Goal: Transaction & Acquisition: Book appointment/travel/reservation

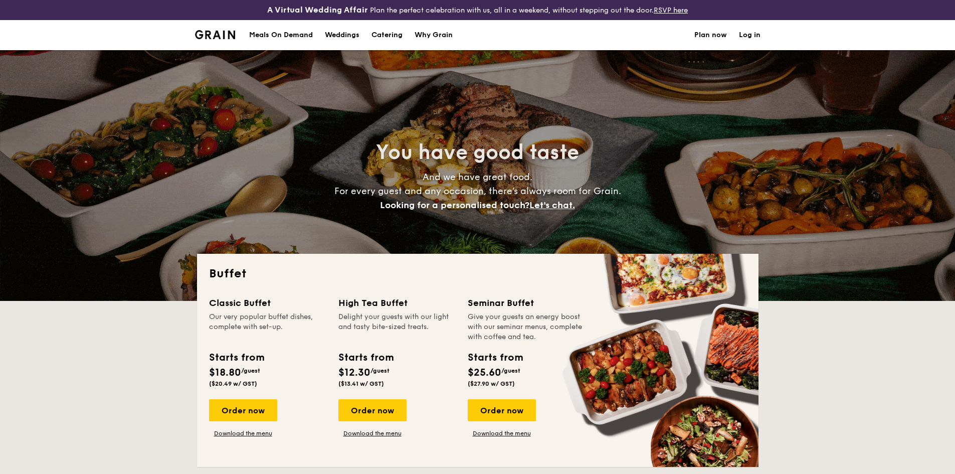
select select
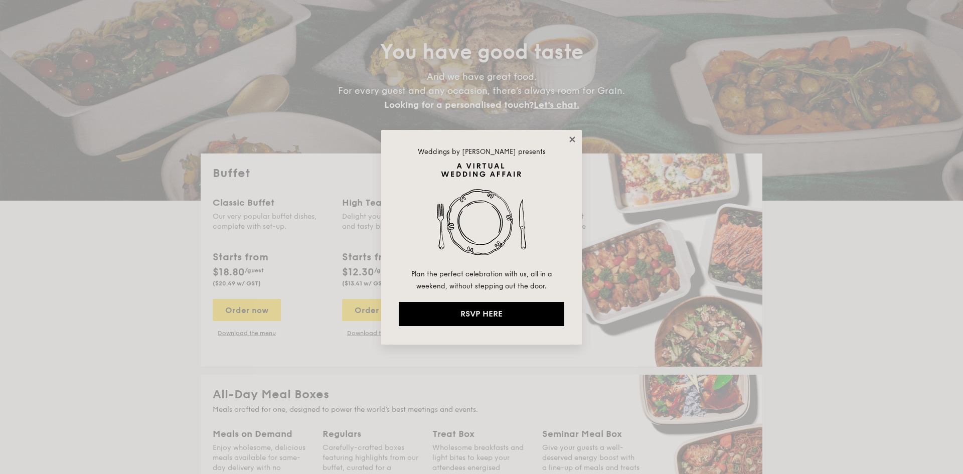
click at [571, 141] on icon at bounding box center [572, 139] width 6 height 6
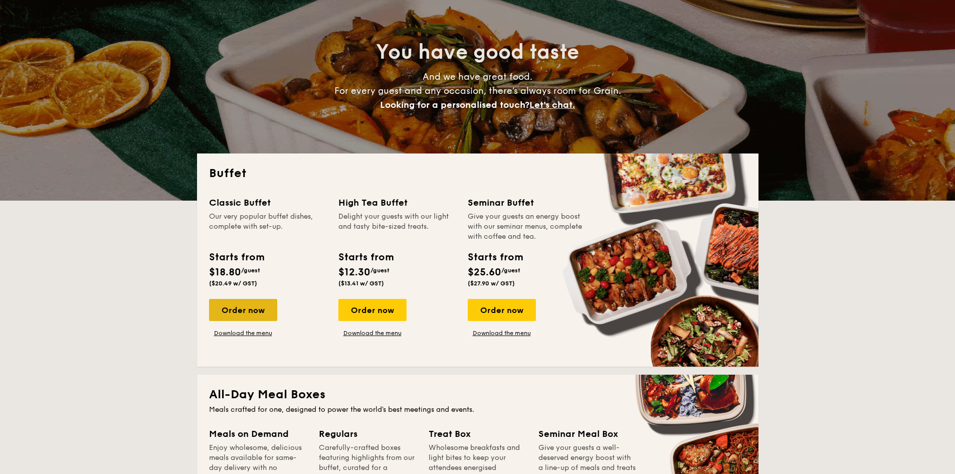
click at [237, 311] on div "Order now" at bounding box center [243, 310] width 68 height 22
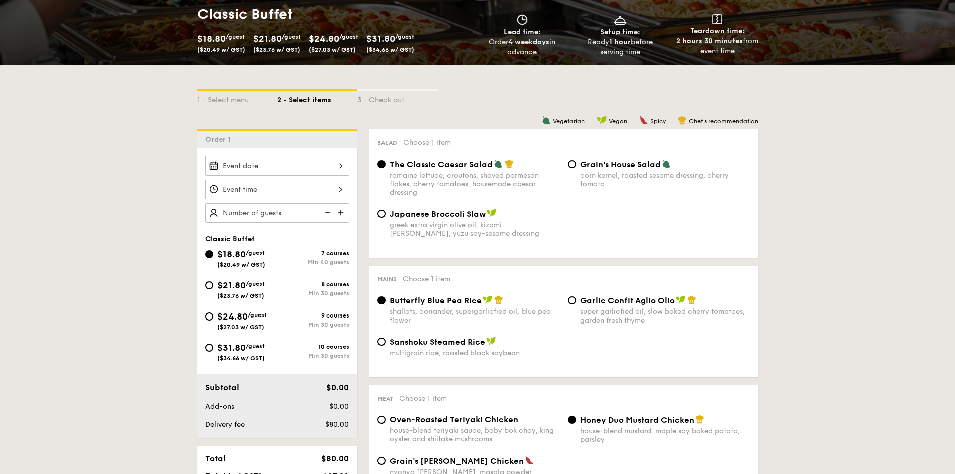
scroll to position [201, 0]
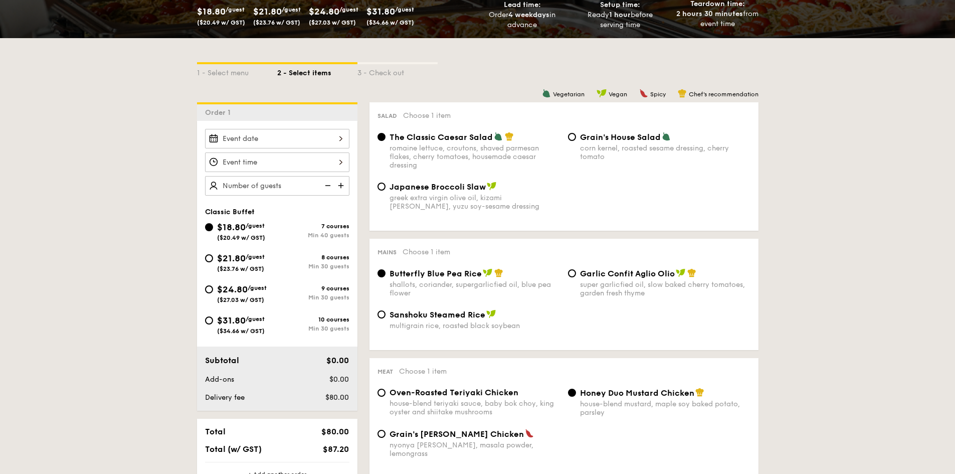
click at [290, 140] on div at bounding box center [277, 139] width 144 height 20
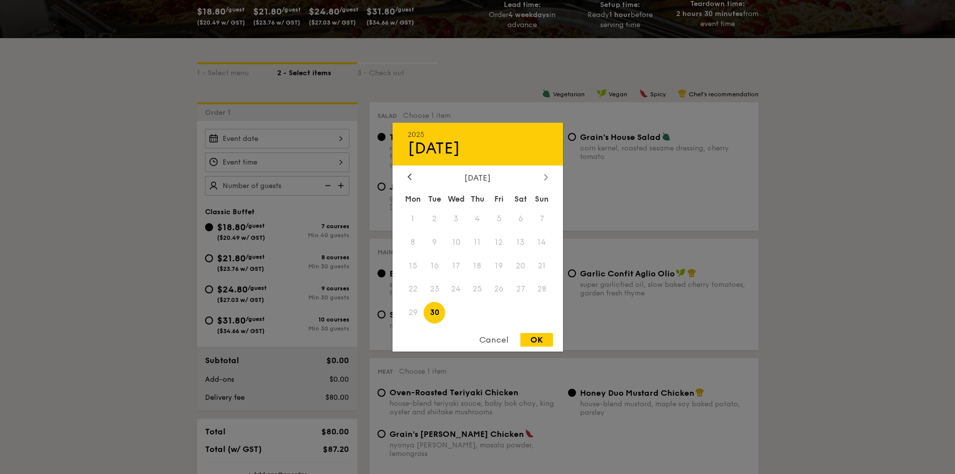
click at [545, 174] on icon at bounding box center [546, 177] width 4 height 7
click at [505, 244] on span "10" at bounding box center [499, 242] width 22 height 22
click at [547, 340] on div "OK" at bounding box center [537, 340] width 33 height 14
type input "[DATE]"
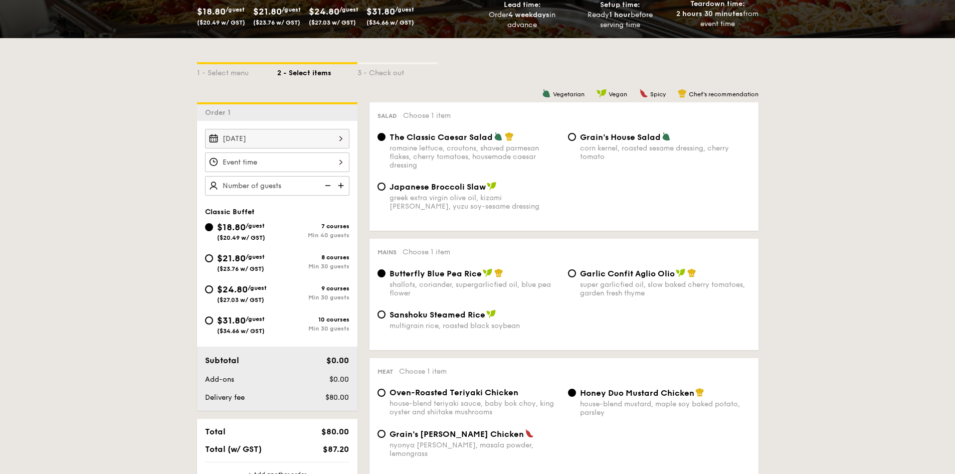
click at [255, 158] on div at bounding box center [277, 162] width 144 height 20
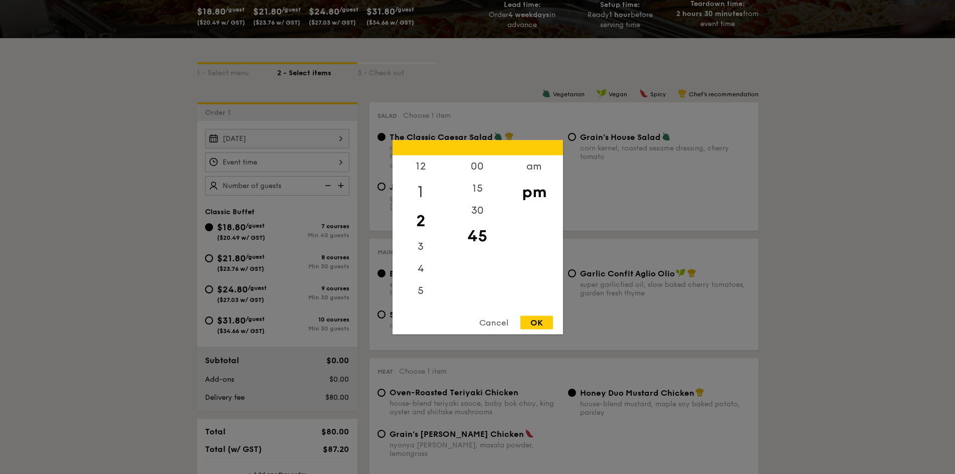
click at [420, 194] on div "1" at bounding box center [421, 191] width 57 height 29
click at [479, 167] on div "00" at bounding box center [477, 169] width 57 height 29
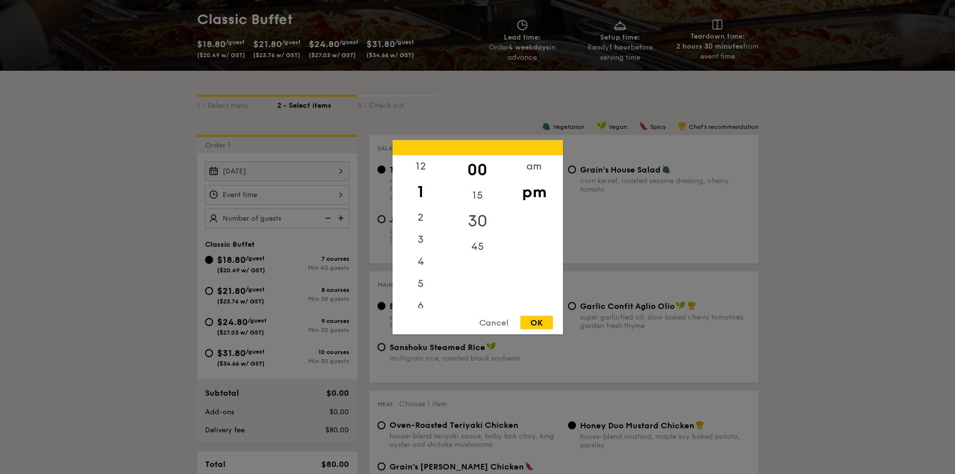
scroll to position [150, 0]
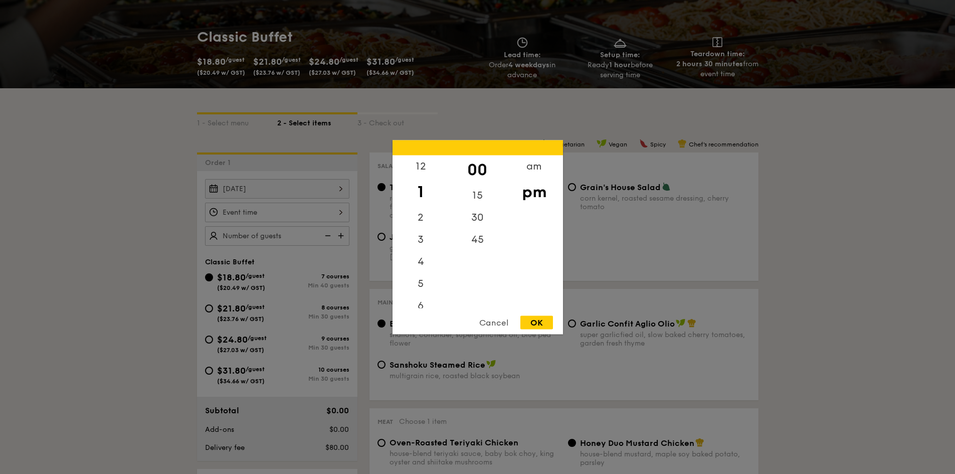
click at [542, 320] on div "OK" at bounding box center [537, 322] width 33 height 14
type input "1:00PM"
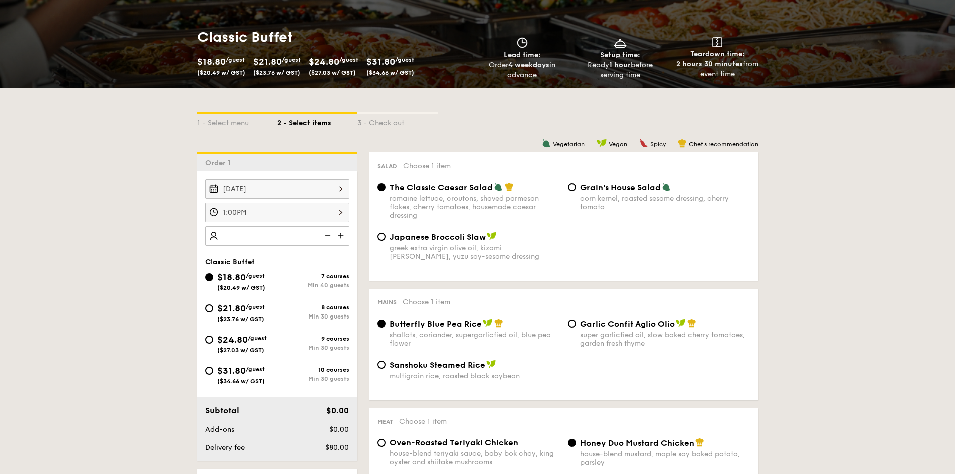
click at [338, 232] on img at bounding box center [341, 235] width 15 height 19
click at [324, 236] on img at bounding box center [326, 235] width 15 height 19
click at [325, 236] on img at bounding box center [326, 235] width 15 height 19
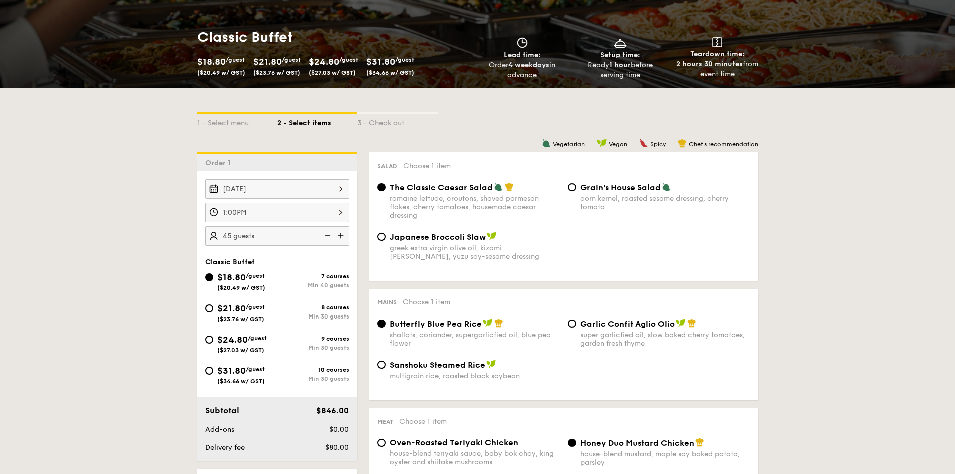
type input "40 guests"
click at [325, 236] on img at bounding box center [326, 235] width 15 height 19
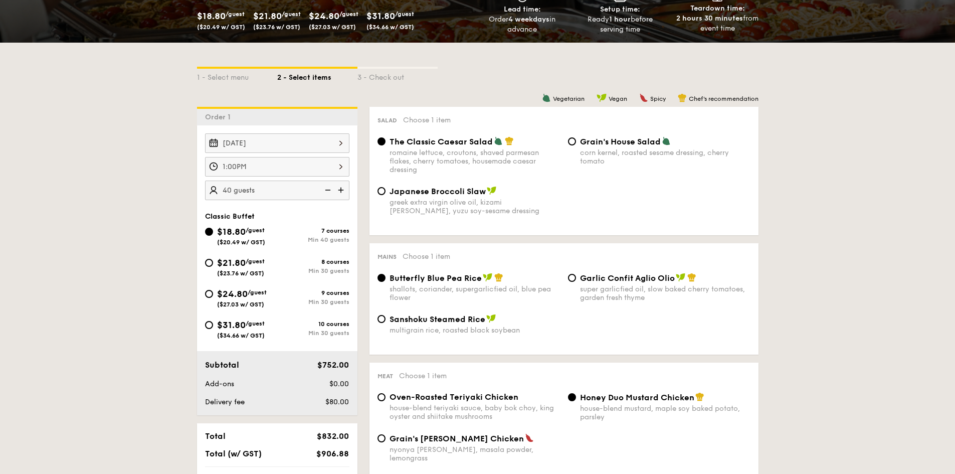
scroll to position [50, 0]
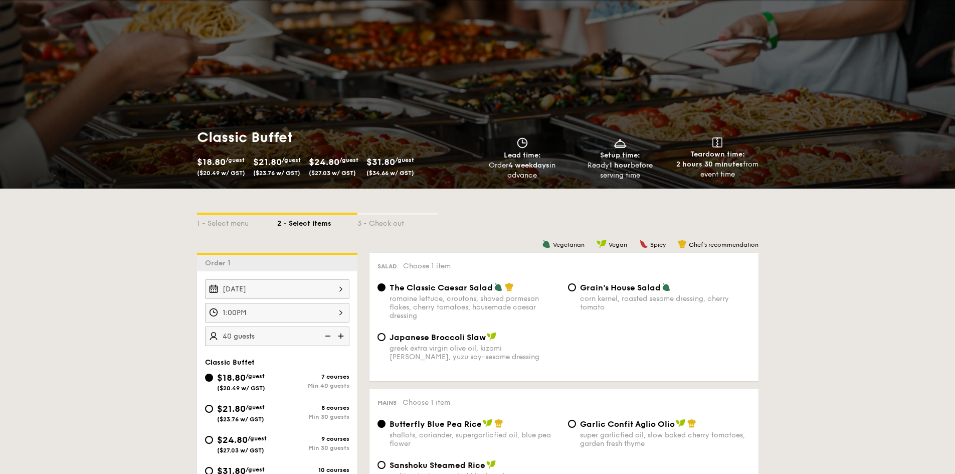
select select
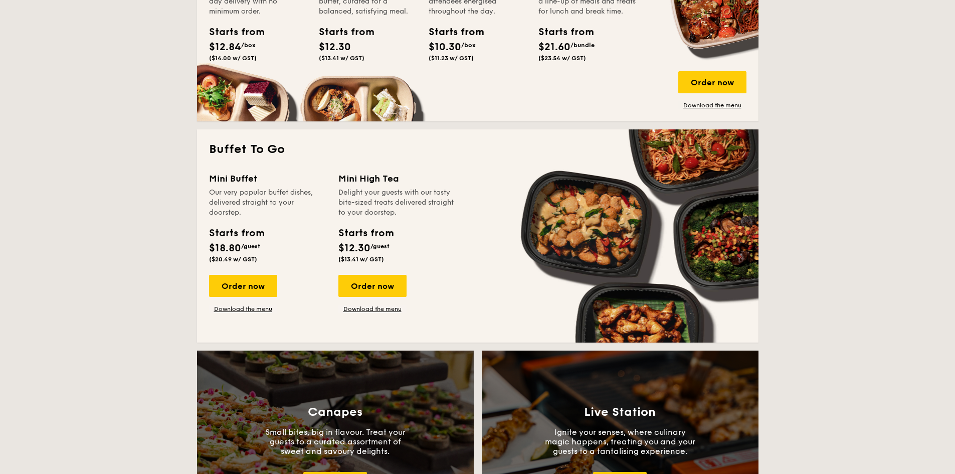
scroll to position [572, 0]
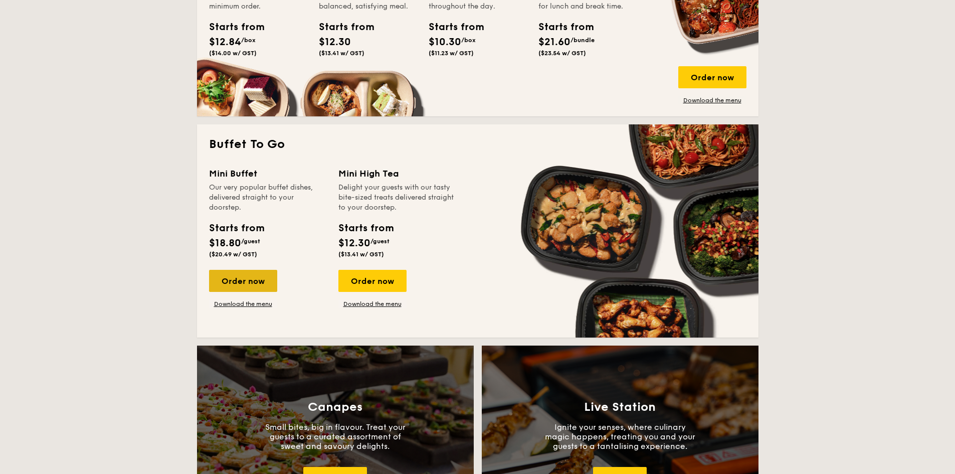
click at [260, 275] on div "Order now" at bounding box center [243, 281] width 68 height 22
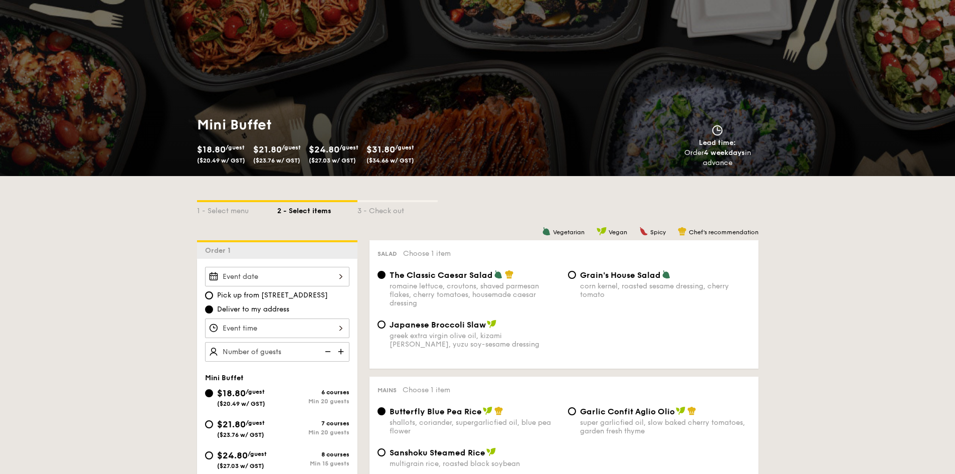
scroll to position [201, 0]
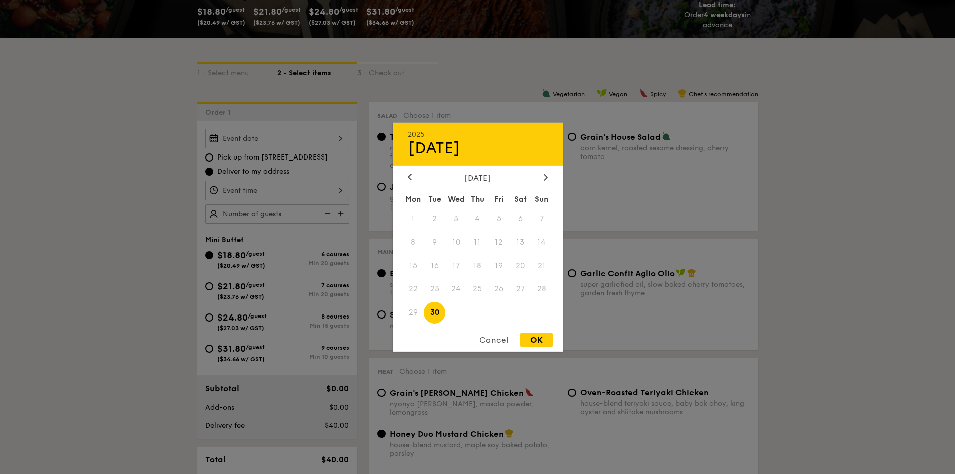
click at [262, 139] on div "2025 Sep [DATE] Tue Wed Thu Fri Sat Sun 1 2 3 4 5 6 7 8 9 10 11 12 13 14 15 16 …" at bounding box center [277, 139] width 144 height 20
click at [545, 182] on div at bounding box center [546, 178] width 9 height 10
click at [500, 245] on span "10" at bounding box center [499, 242] width 22 height 22
click at [541, 344] on div "OK" at bounding box center [537, 340] width 33 height 14
type input "[DATE]"
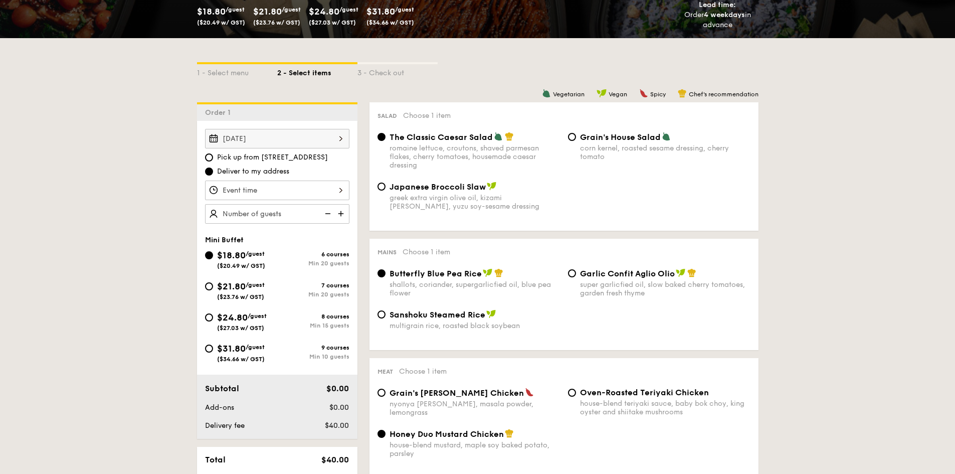
click at [235, 197] on div at bounding box center [277, 191] width 144 height 20
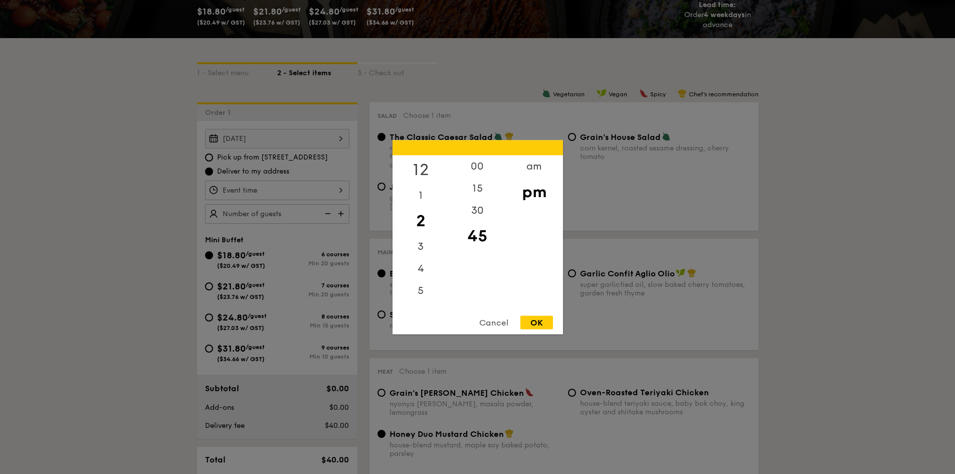
click at [422, 166] on div "12" at bounding box center [421, 169] width 57 height 29
click at [479, 165] on div "00" at bounding box center [477, 169] width 57 height 29
click at [480, 237] on div "45" at bounding box center [477, 242] width 57 height 29
click at [537, 325] on div "OK" at bounding box center [537, 322] width 33 height 14
type input "12:45PM"
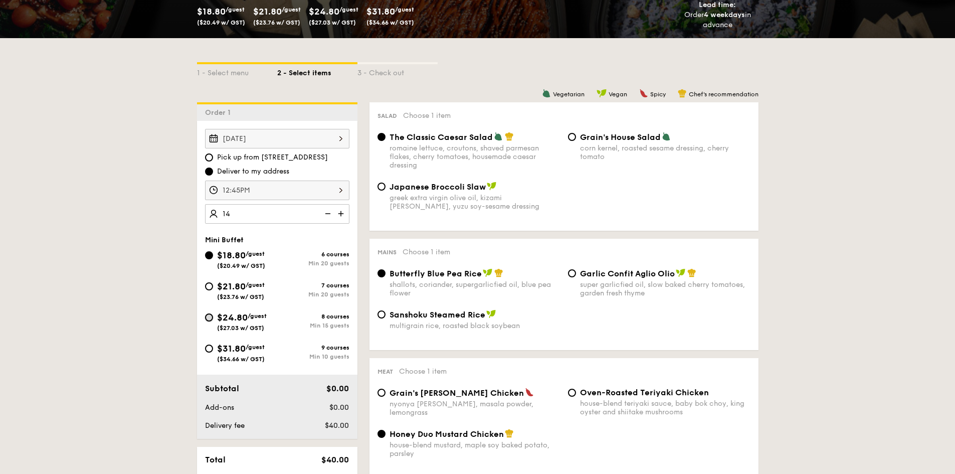
type input "20 guests"
click at [210, 316] on input "$24.80 /guest ($27.03 w/ GST) 8 courses Min 15 guests" at bounding box center [209, 317] width 8 height 8
radio input "true"
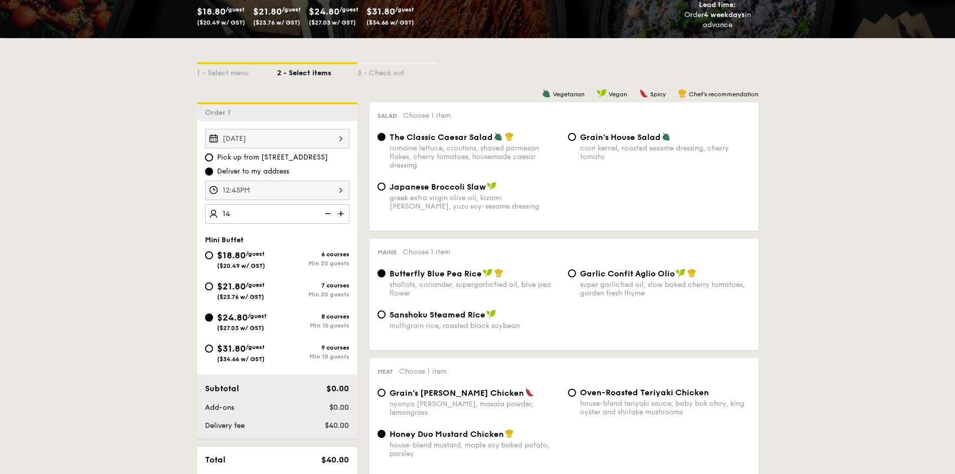
radio input "false"
radio input "true"
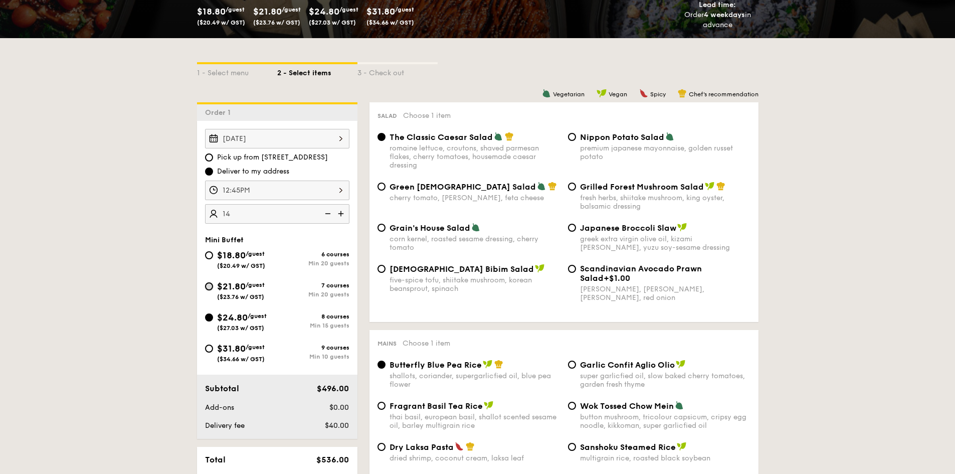
click at [208, 289] on input "$21.80 /guest ($23.76 w/ GST) 7 courses Min 20 guests" at bounding box center [209, 286] width 8 height 8
radio input "true"
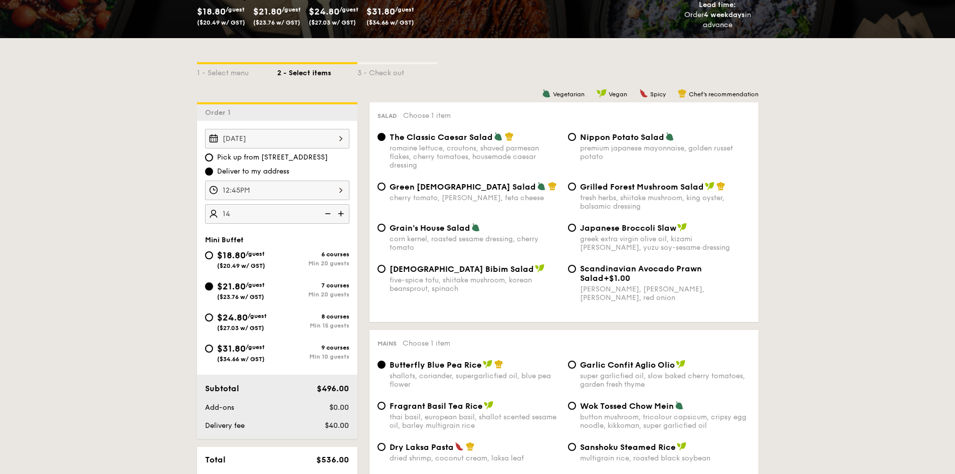
radio input "true"
click at [331, 216] on img at bounding box center [326, 213] width 15 height 19
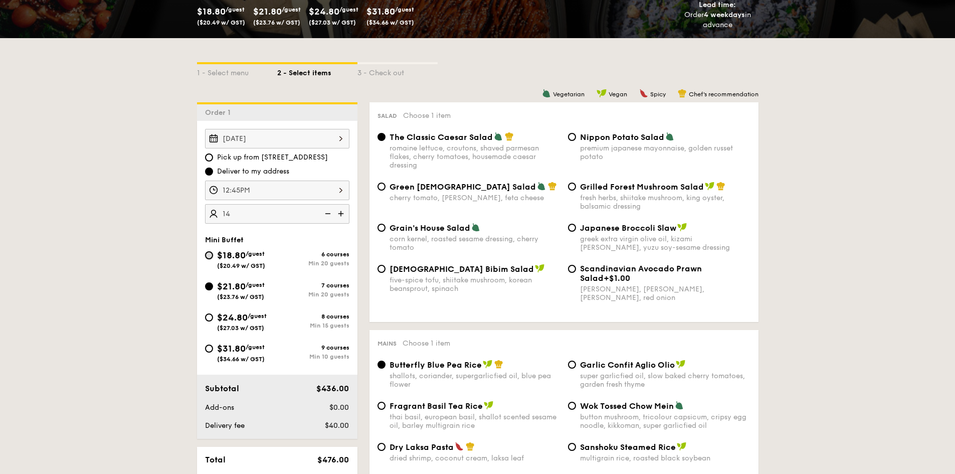
click at [211, 255] on input "$18.80 /guest ($20.49 w/ GST) 6 courses Min 20 guests" at bounding box center [209, 255] width 8 height 8
radio input "true"
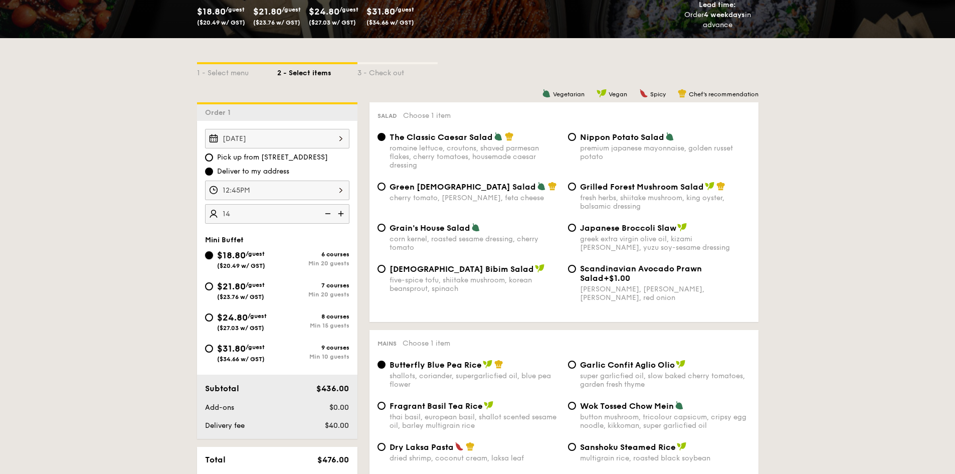
radio input "true"
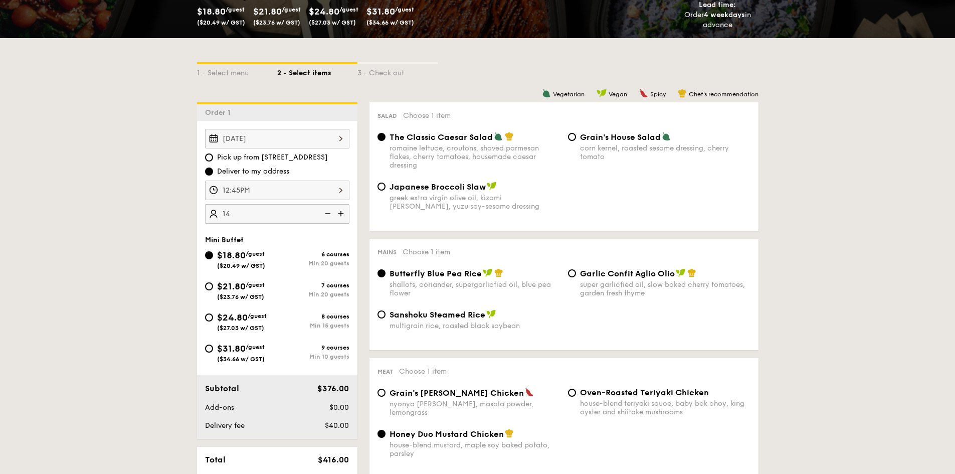
click at [330, 215] on img at bounding box center [326, 213] width 15 height 19
click at [327, 214] on img at bounding box center [326, 213] width 15 height 19
click at [327, 213] on img at bounding box center [326, 213] width 15 height 19
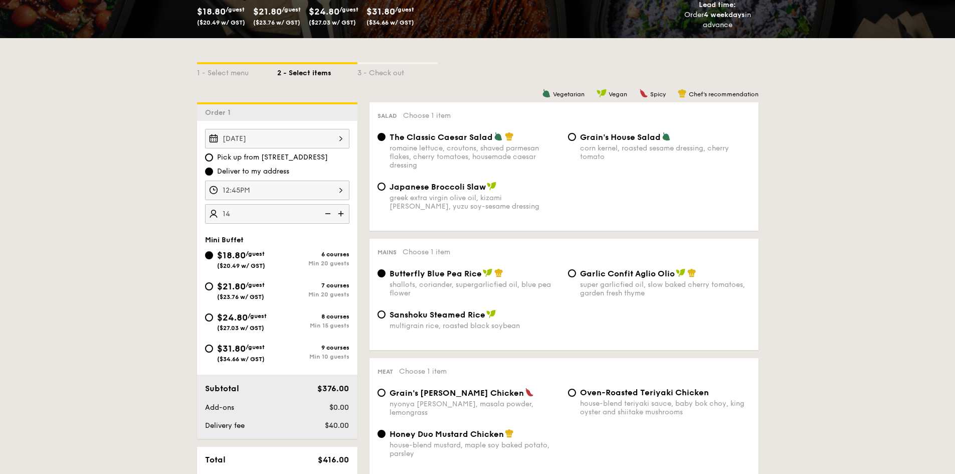
click at [327, 213] on img at bounding box center [326, 213] width 15 height 19
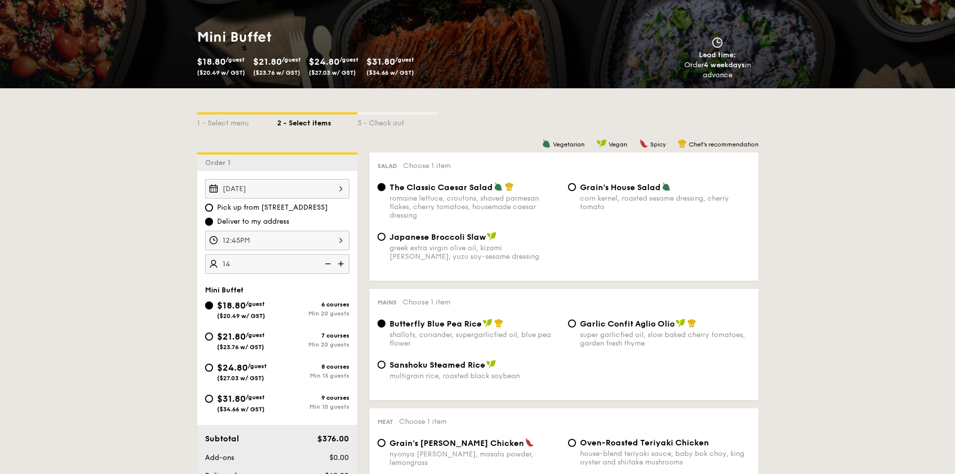
scroll to position [0, 0]
